Goal: Transaction & Acquisition: Purchase product/service

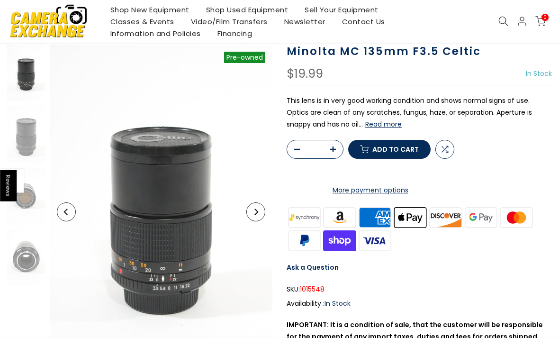
scroll to position [71, 0]
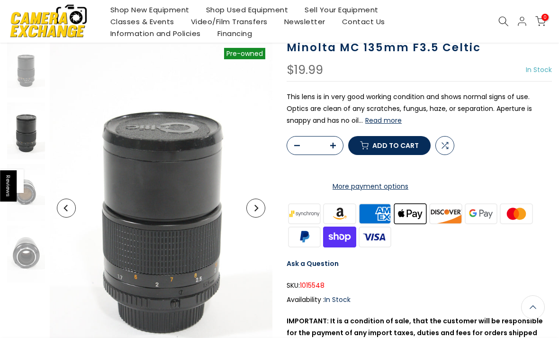
click at [259, 204] on button "Next" at bounding box center [255, 207] width 19 height 19
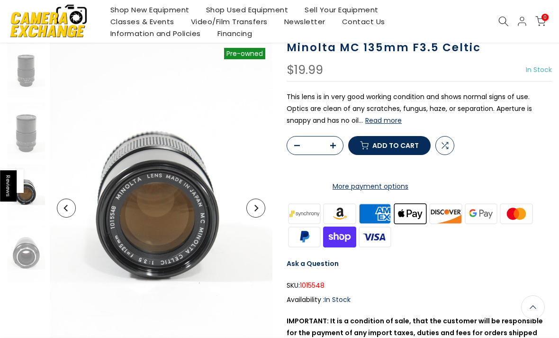
click at [257, 210] on icon "Next" at bounding box center [255, 208] width 7 height 7
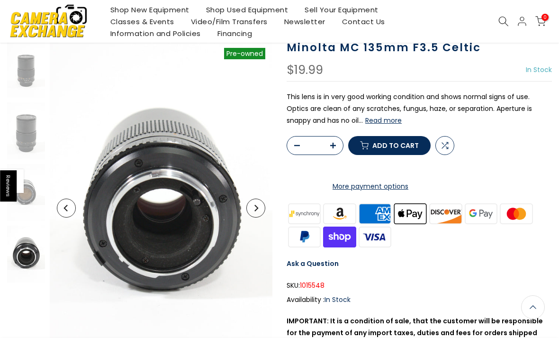
click at [257, 210] on icon "Next" at bounding box center [255, 208] width 7 height 7
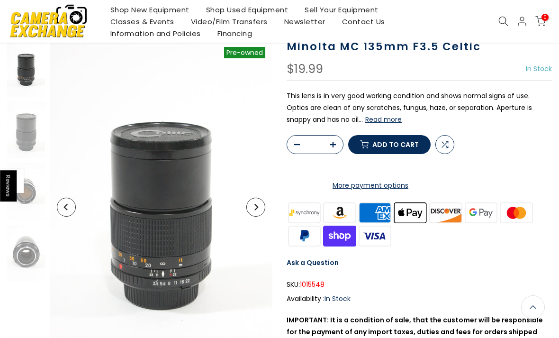
click at [257, 205] on icon "Next" at bounding box center [255, 207] width 7 height 7
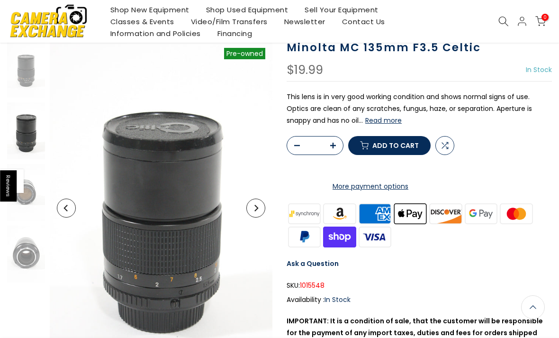
click at [257, 207] on icon "Next" at bounding box center [256, 208] width 4 height 7
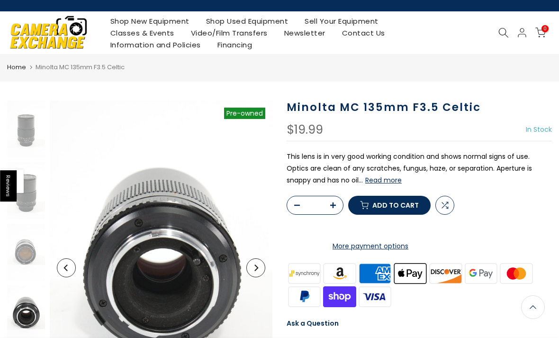
scroll to position [0, 0]
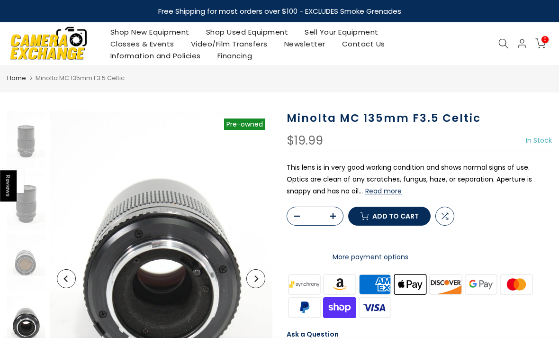
click at [500, 44] on icon at bounding box center [503, 43] width 10 height 10
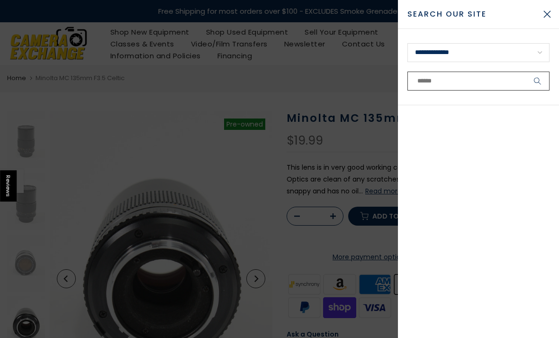
click at [480, 78] on input "text" at bounding box center [478, 80] width 142 height 19
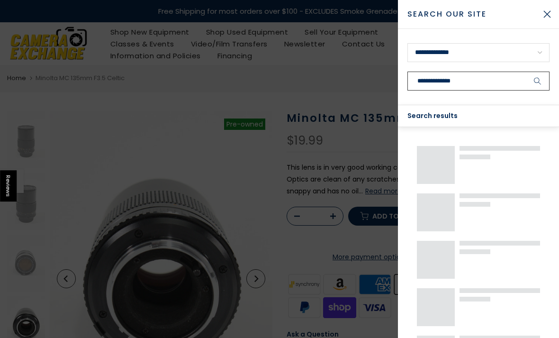
type input "**********"
click at [537, 81] on button "submit" at bounding box center [538, 80] width 24 height 19
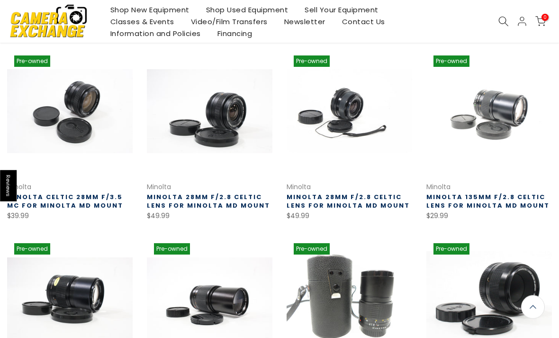
scroll to position [152, 0]
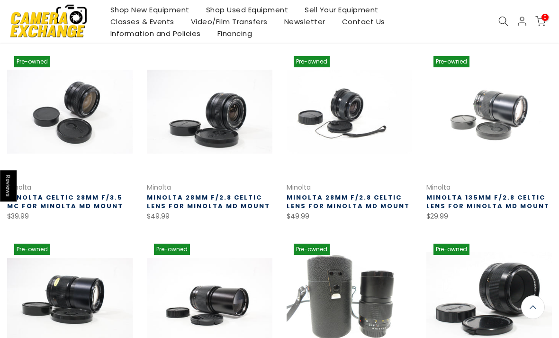
click at [59, 120] on link at bounding box center [69, 111] width 125 height 125
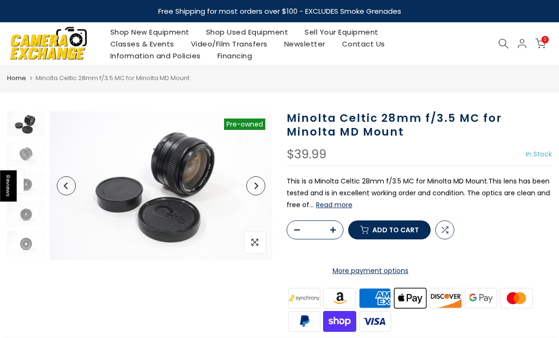
click at [169, 172] on img at bounding box center [161, 185] width 223 height 148
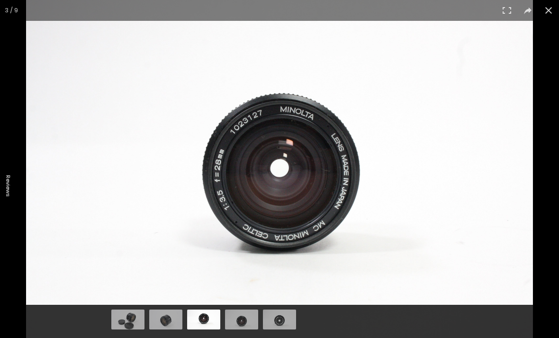
click at [549, 13] on button at bounding box center [548, 10] width 21 height 21
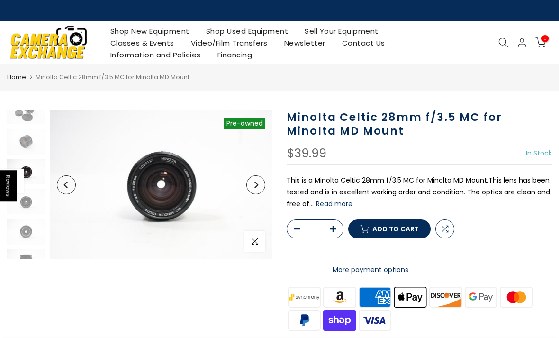
scroll to position [13, 0]
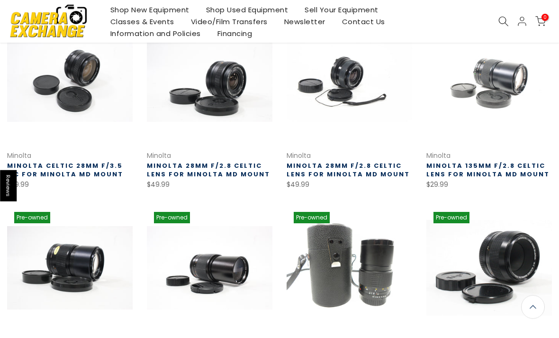
scroll to position [183, 0]
click at [193, 100] on link at bounding box center [209, 79] width 125 height 125
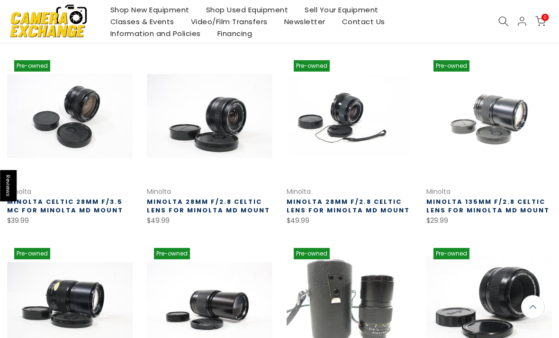
scroll to position [147, 0]
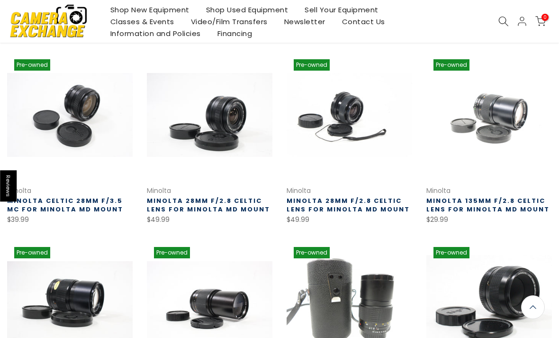
click at [197, 120] on link at bounding box center [209, 114] width 125 height 125
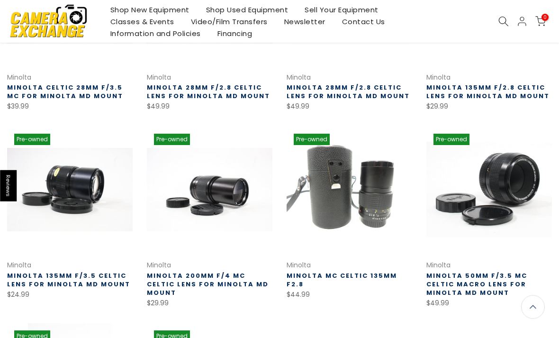
scroll to position [261, 0]
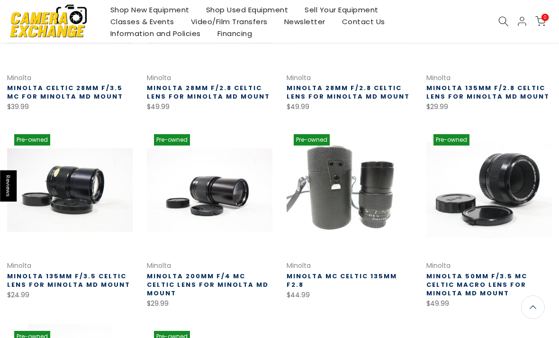
click at [367, 208] on link at bounding box center [348, 189] width 125 height 125
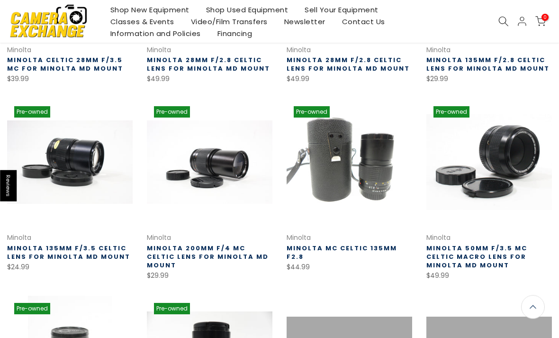
scroll to position [289, 0]
click at [476, 150] on link at bounding box center [488, 161] width 125 height 125
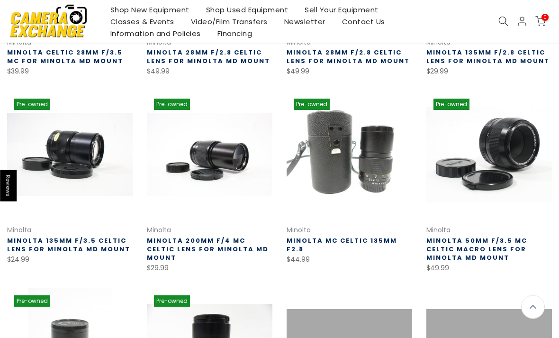
scroll to position [296, 0]
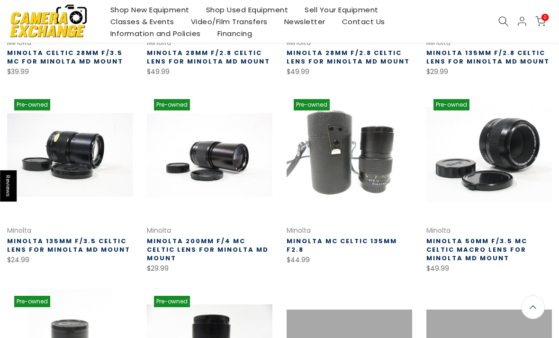
click at [205, 170] on link at bounding box center [209, 154] width 125 height 125
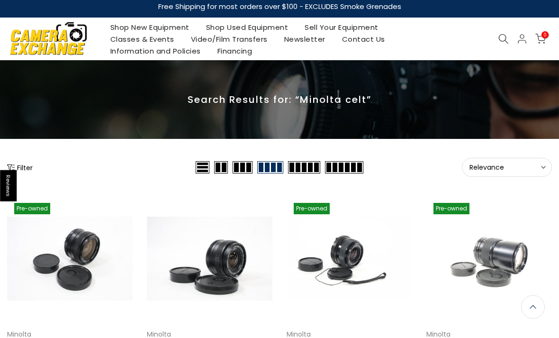
scroll to position [0, 0]
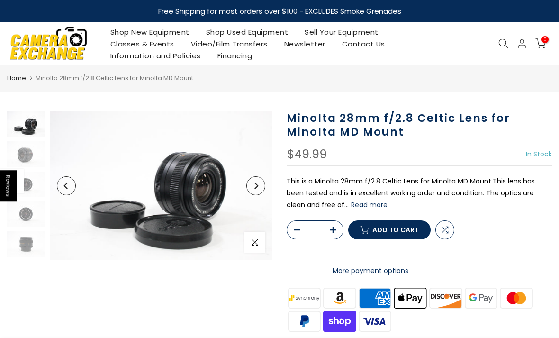
click at [171, 189] on img at bounding box center [161, 185] width 223 height 148
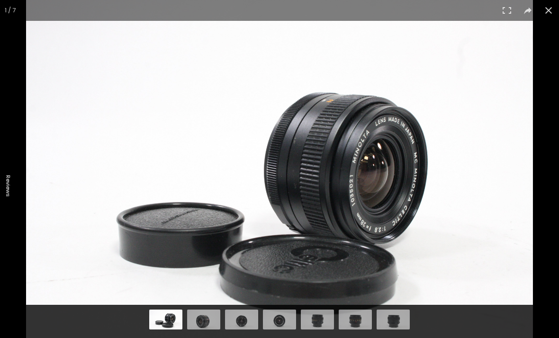
click at [554, 11] on button at bounding box center [548, 10] width 21 height 21
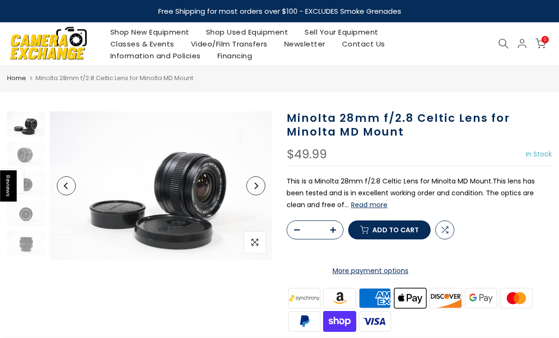
click at [164, 197] on img at bounding box center [161, 185] width 223 height 148
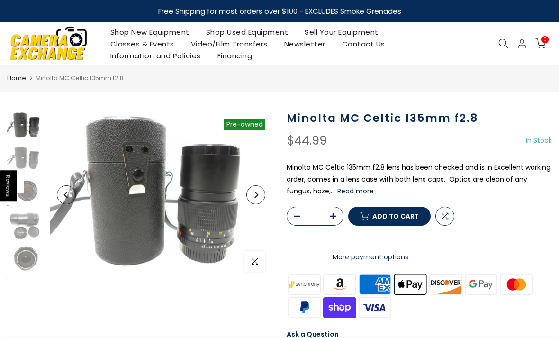
click at [189, 206] on img at bounding box center [161, 194] width 223 height 167
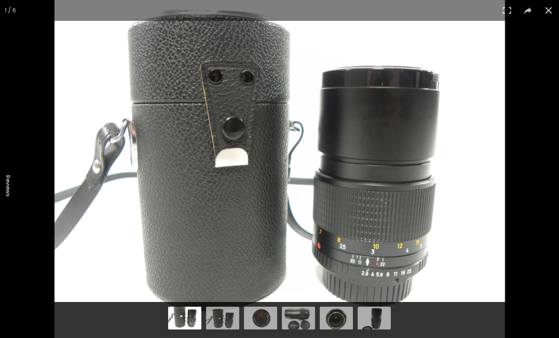
click at [547, 15] on button at bounding box center [548, 10] width 21 height 21
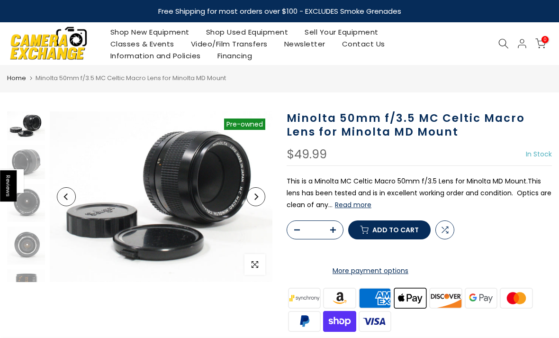
click at [158, 178] on img at bounding box center [161, 196] width 223 height 170
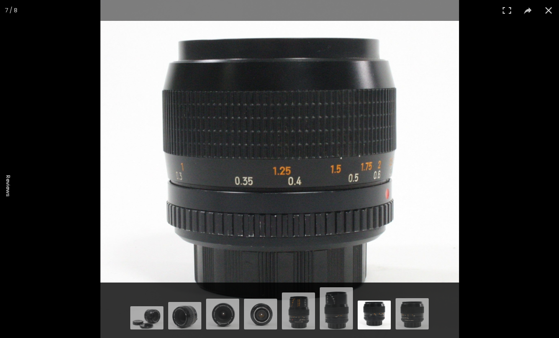
click at [551, 14] on button at bounding box center [548, 10] width 21 height 21
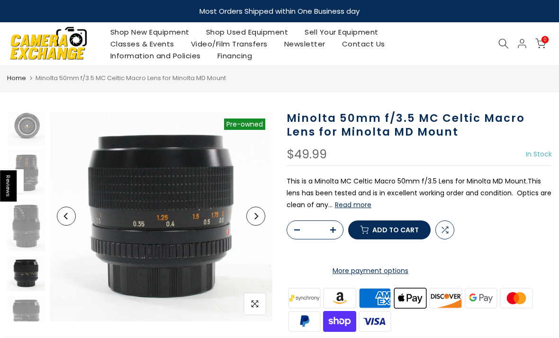
scroll to position [132, 0]
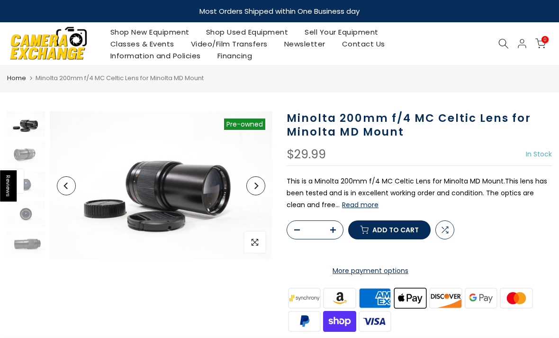
click at [144, 185] on img at bounding box center [161, 185] width 223 height 148
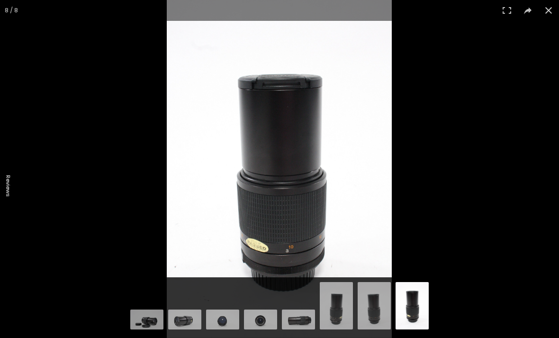
click at [549, 15] on button at bounding box center [548, 10] width 21 height 21
